Goal: Information Seeking & Learning: Find specific fact

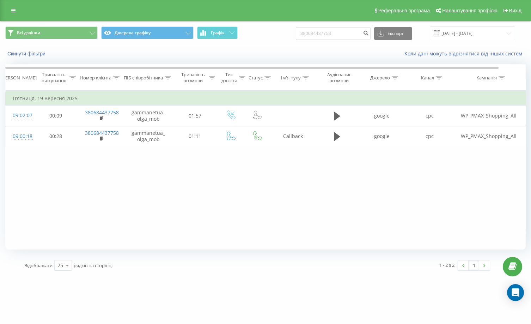
click at [258, 47] on div "Всі дзвінки Джерела трафіку Графік 380684437758 Експорт .csv .xls .xlsx 22.06.2…" at bounding box center [265, 42] width 530 height 41
type input "380689530145"
click at [369, 31] on icon "submit" at bounding box center [366, 32] width 6 height 4
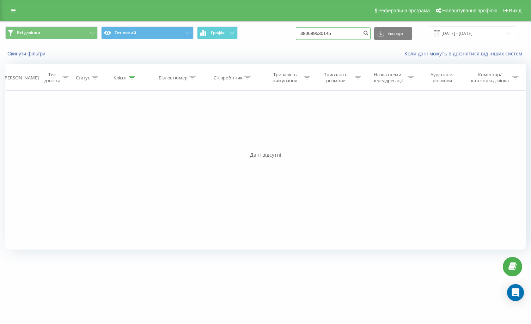
drag, startPoint x: 351, startPoint y: 33, endPoint x: 252, endPoint y: 40, distance: 99.7
click at [212, 32] on div "Всі дзвінки Основний Графік 380689530145 Експорт .csv .xls .xlsx 22.06.2025 - 2…" at bounding box center [265, 33] width 520 height 14
paste input "932484058"
type input "380932484058"
click at [369, 34] on icon "submit" at bounding box center [366, 32] width 6 height 4
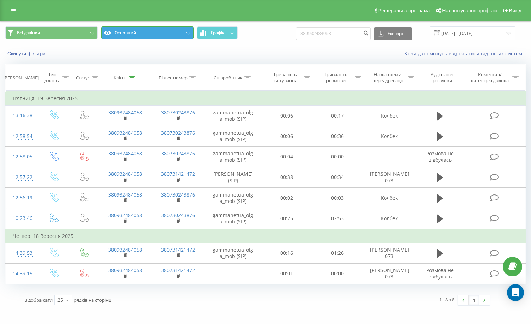
click at [157, 30] on button "Основний" at bounding box center [147, 32] width 92 height 13
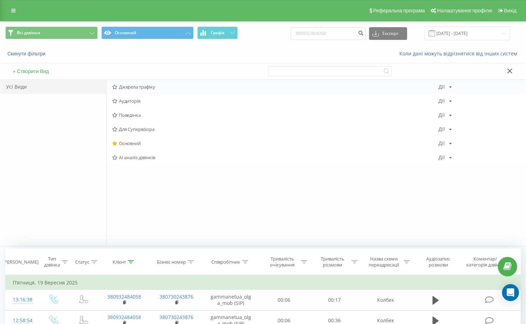
click at [141, 86] on span "Джерела трафіку" at bounding box center [275, 86] width 326 height 5
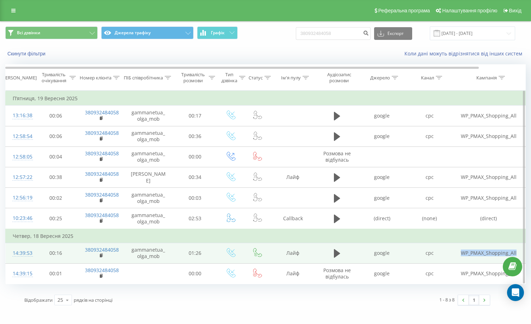
drag, startPoint x: 458, startPoint y: 257, endPoint x: 516, endPoint y: 254, distance: 58.6
click at [516, 254] on td "WP_PMAX_Shopping_All" at bounding box center [488, 253] width 70 height 20
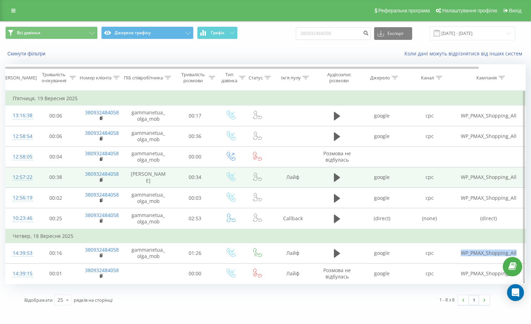
copy td "WP_PMAX_Shopping_All"
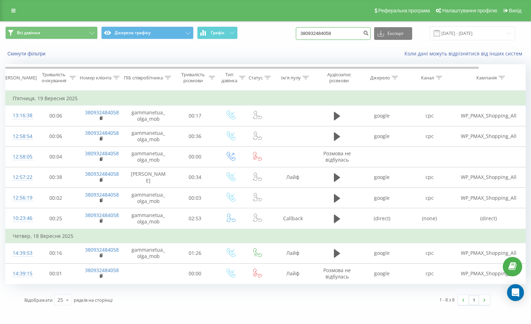
drag, startPoint x: 354, startPoint y: 30, endPoint x: 255, endPoint y: 32, distance: 99.4
click at [255, 32] on div "Всі дзвінки Джерела трафіку Графік 380932484058 Експорт .csv .xls .xlsx 22.06.2…" at bounding box center [265, 33] width 520 height 14
paste input "0974837763"
type input "0974837763"
click at [369, 33] on icon "submit" at bounding box center [366, 32] width 6 height 4
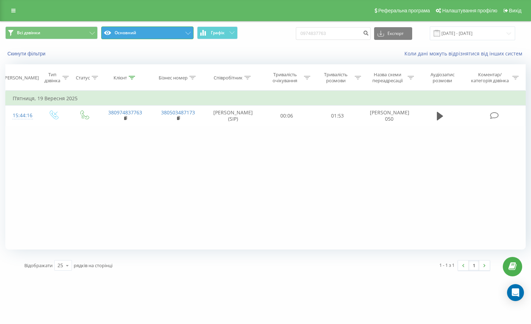
drag, startPoint x: 165, startPoint y: 33, endPoint x: 167, endPoint y: 36, distance: 3.6
click at [165, 33] on button "Основний" at bounding box center [147, 32] width 92 height 13
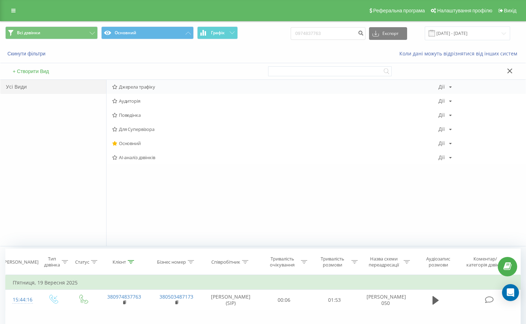
click at [154, 88] on span "Джерела трафіку" at bounding box center [275, 86] width 326 height 5
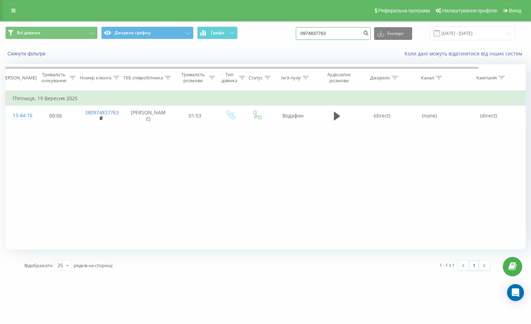
paste input "84787354"
drag, startPoint x: 341, startPoint y: 27, endPoint x: 253, endPoint y: 36, distance: 87.9
click at [255, 36] on div "Всі дзвінки Джерела трафіку Графік 0984787354 Експорт .csv .xls .xlsx 22.06.202…" at bounding box center [265, 33] width 520 height 14
type input "0984787354"
click at [369, 33] on icon "submit" at bounding box center [366, 32] width 6 height 4
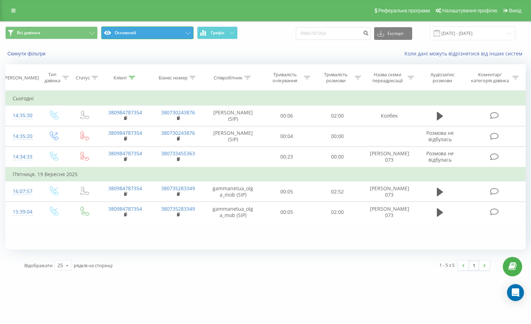
click at [164, 32] on button "Основний" at bounding box center [147, 32] width 92 height 13
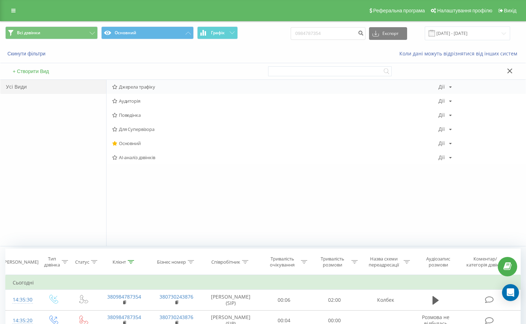
click at [143, 87] on span "Джерела трафіку" at bounding box center [275, 86] width 326 height 5
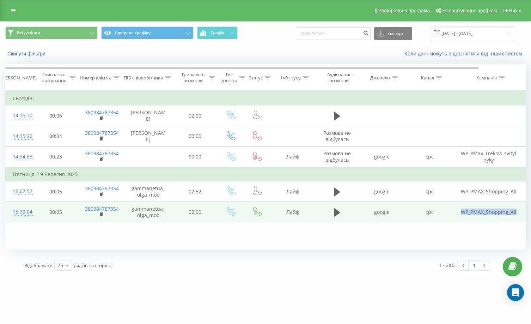
drag, startPoint x: 460, startPoint y: 213, endPoint x: 519, endPoint y: 210, distance: 58.9
click at [519, 210] on td "WP_PMAX_Shopping_All" at bounding box center [488, 212] width 70 height 20
copy td "WP_PMAX_Shopping_All"
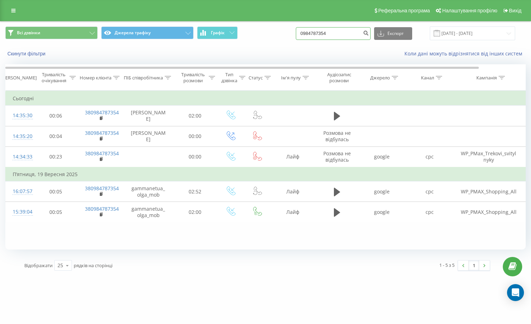
drag, startPoint x: 353, startPoint y: 38, endPoint x: 247, endPoint y: 39, distance: 105.8
click at [247, 39] on div "Всі дзвінки Джерела трафіку Графік 0984787354 Експорт .csv .xls .xlsx 22.06.202…" at bounding box center [265, 33] width 520 height 14
paste input "380635707401"
type input "380635707401"
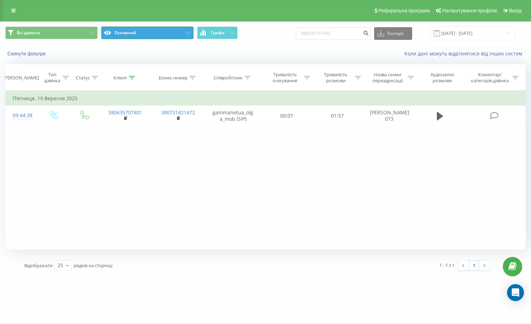
click at [159, 39] on button "Основний" at bounding box center [147, 32] width 92 height 13
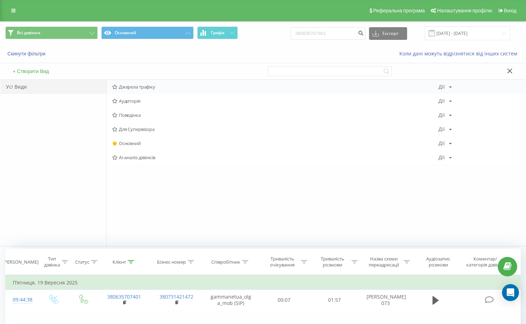
click at [150, 92] on div "Джерела трафіку Дії Редагувати Копіювати Видалити За замовчуванням Поділитися" at bounding box center [315, 87] width 419 height 14
click at [141, 86] on span "Джерела трафіку" at bounding box center [275, 86] width 326 height 5
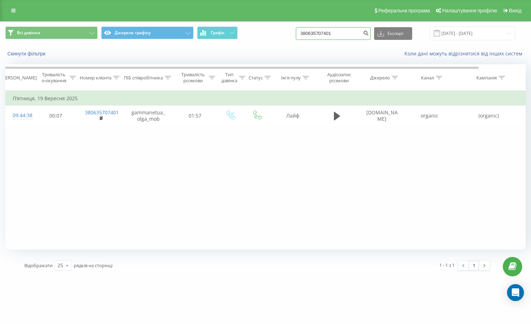
drag, startPoint x: 345, startPoint y: 34, endPoint x: 297, endPoint y: 32, distance: 48.3
click at [229, 38] on div "Всі дзвінки Джерела трафіку Графік 380635707401 Експорт .csv .xls .xlsx 22.06.2…" at bounding box center [265, 33] width 520 height 14
paste input "0636184312"
type input "0636184312"
click at [369, 34] on icon "submit" at bounding box center [366, 32] width 6 height 4
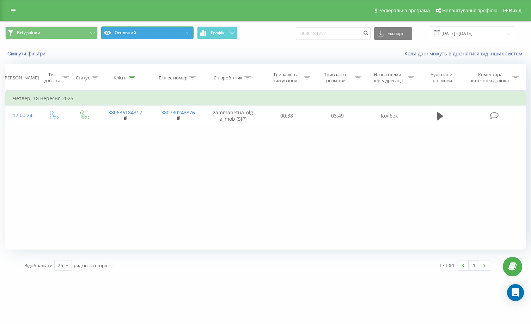
click at [141, 38] on button "Основний" at bounding box center [147, 32] width 92 height 13
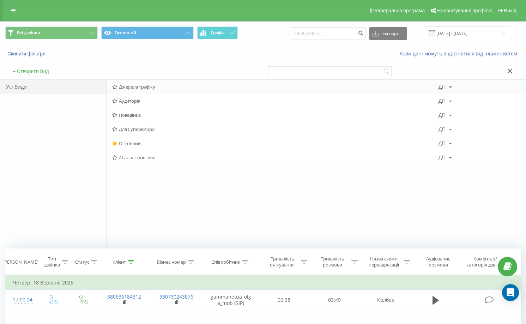
click at [140, 84] on span "Джерела трафіку" at bounding box center [275, 86] width 326 height 5
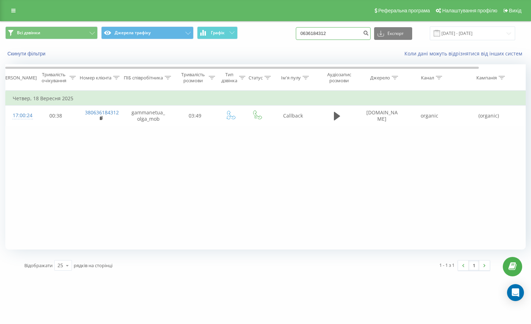
drag, startPoint x: 352, startPoint y: 36, endPoint x: 316, endPoint y: 38, distance: 36.1
click at [227, 46] on div "Всі дзвінки Джерела трафіку Графік 0636184312 Експорт .csv .xls .xlsx [DATE] - …" at bounding box center [265, 42] width 530 height 41
paste input "380675637351"
type input "380675637351"
click at [369, 32] on button "submit" at bounding box center [366, 33] width 10 height 13
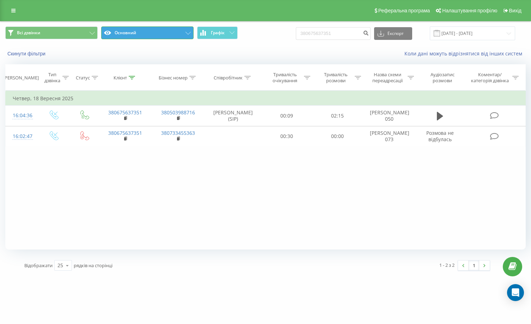
click at [186, 33] on icon at bounding box center [187, 33] width 5 height 3
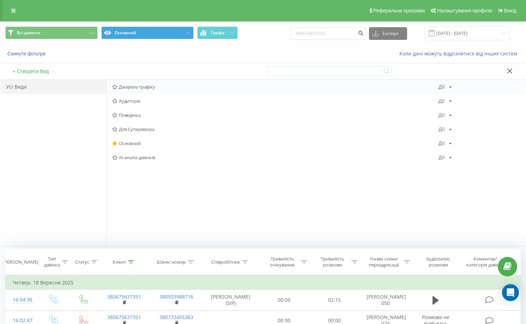
click at [131, 87] on span "Джерела трафіку" at bounding box center [275, 86] width 326 height 5
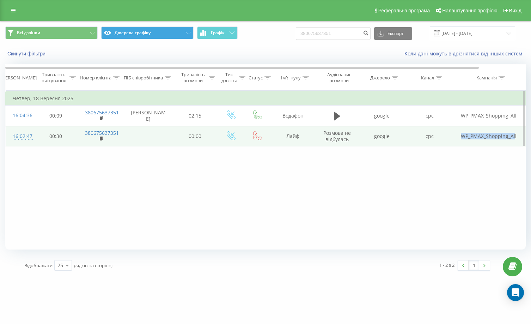
drag, startPoint x: 460, startPoint y: 135, endPoint x: 515, endPoint y: 138, distance: 54.7
click at [515, 138] on td "WP_PMAX_Shopping_All" at bounding box center [488, 136] width 70 height 20
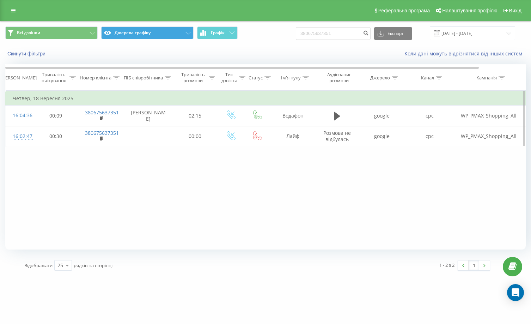
click at [502, 159] on div "Фільтрувати за умовою Дорівнює Скасувати OK Фільтрувати за умовою Містить Скасу…" at bounding box center [265, 170] width 520 height 159
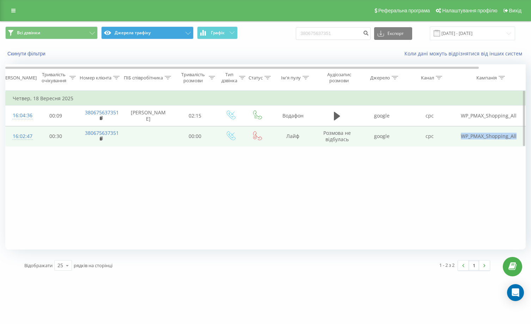
drag, startPoint x: 460, startPoint y: 136, endPoint x: 516, endPoint y: 137, distance: 55.7
click at [516, 137] on td "WP_PMAX_Shopping_All" at bounding box center [488, 136] width 70 height 20
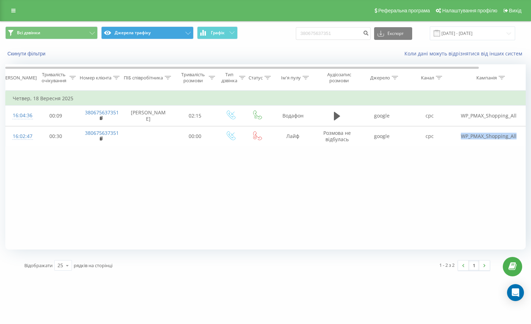
copy td "WP_PMAX_Shopping_All"
